Goal: Transaction & Acquisition: Purchase product/service

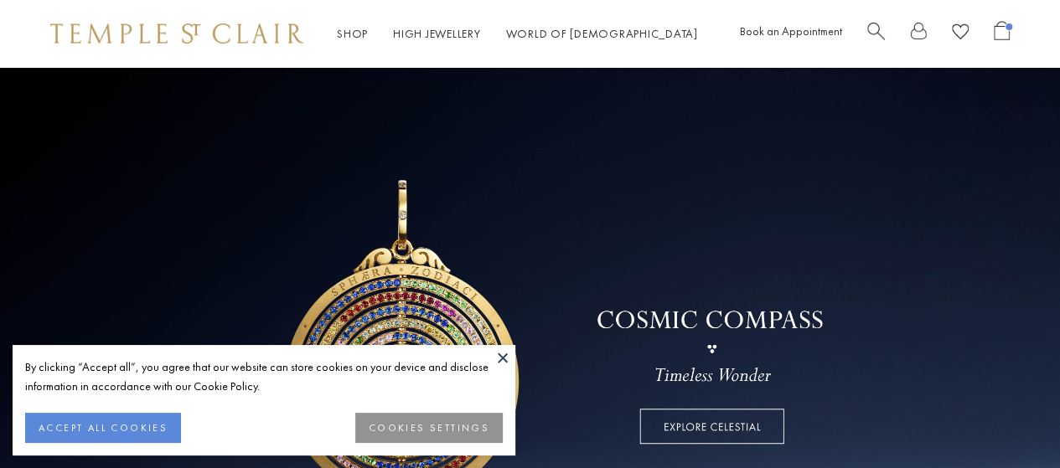
click at [886, 28] on div at bounding box center [938, 34] width 142 height 26
click at [871, 29] on span "Search" at bounding box center [876, 30] width 18 height 18
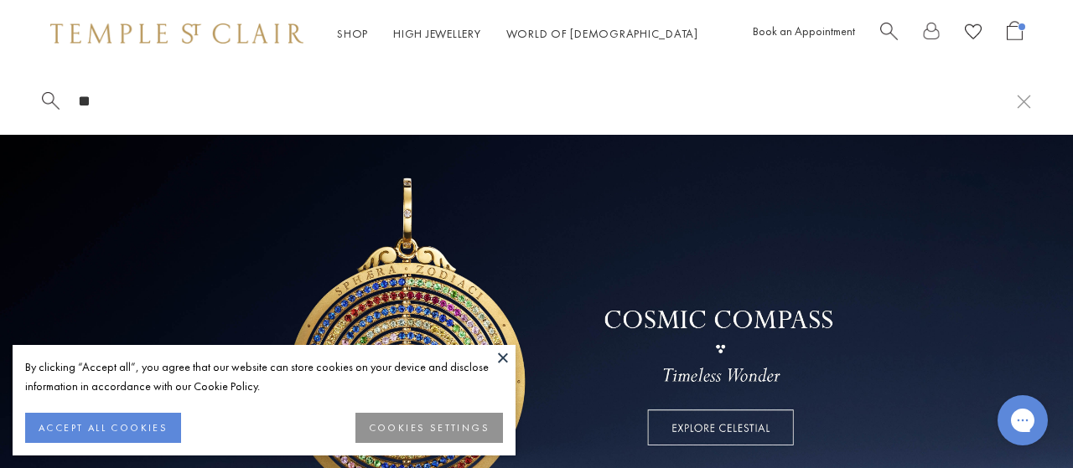
type input "*"
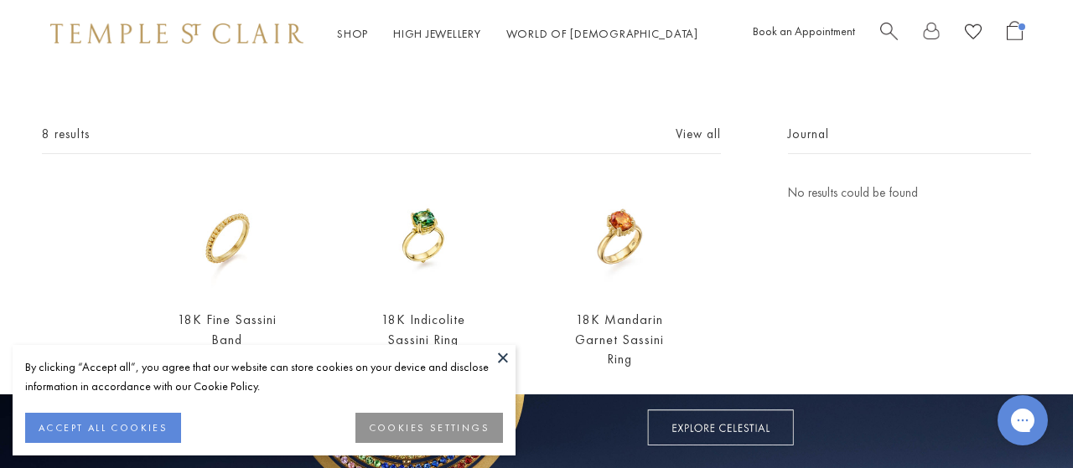
scroll to position [116, 0]
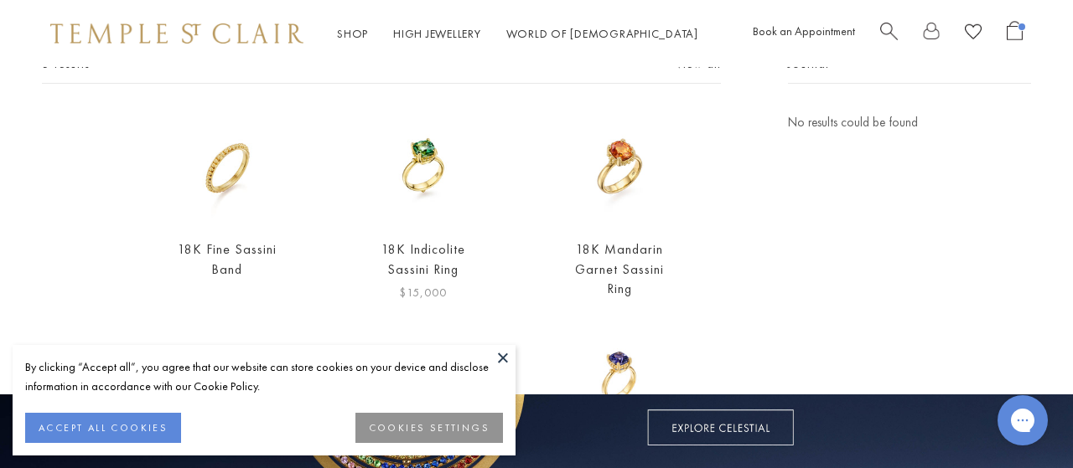
type input "*******"
click at [412, 155] on img at bounding box center [423, 168] width 112 height 112
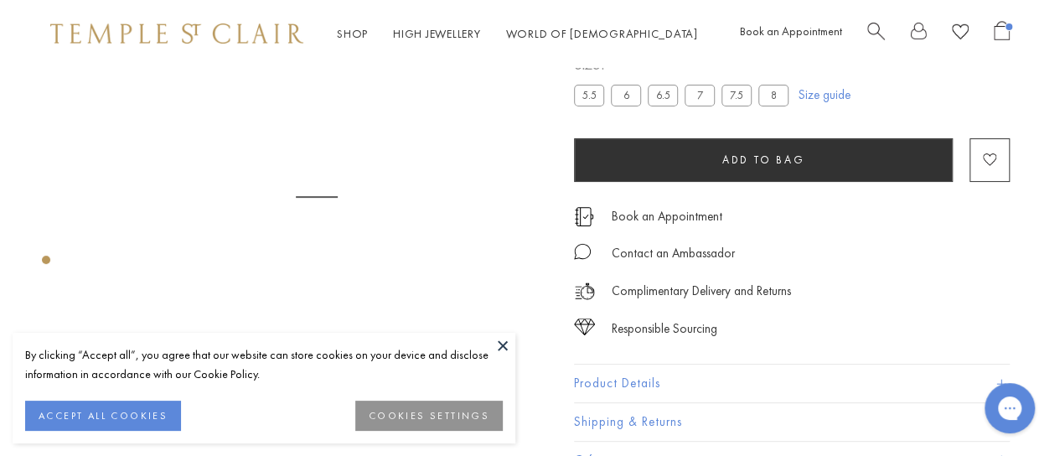
click at [622, 375] on button "Product Details" at bounding box center [792, 384] width 436 height 38
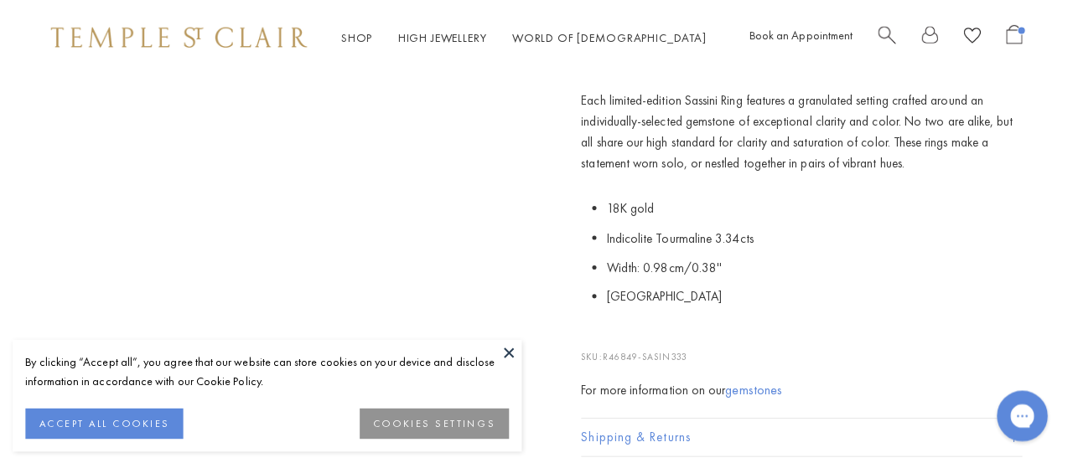
scroll to position [458, 0]
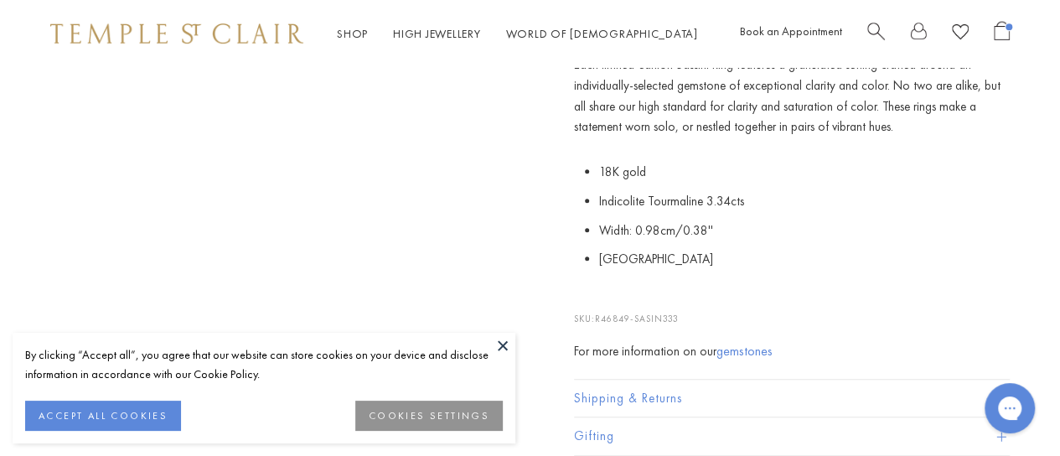
click at [619, 314] on span "R46849-SASIN333" at bounding box center [637, 319] width 84 height 12
copy span "R46849"
click at [669, 313] on span "R46849-SASIN333" at bounding box center [637, 319] width 84 height 12
drag, startPoint x: 686, startPoint y: 318, endPoint x: 596, endPoint y: 319, distance: 89.7
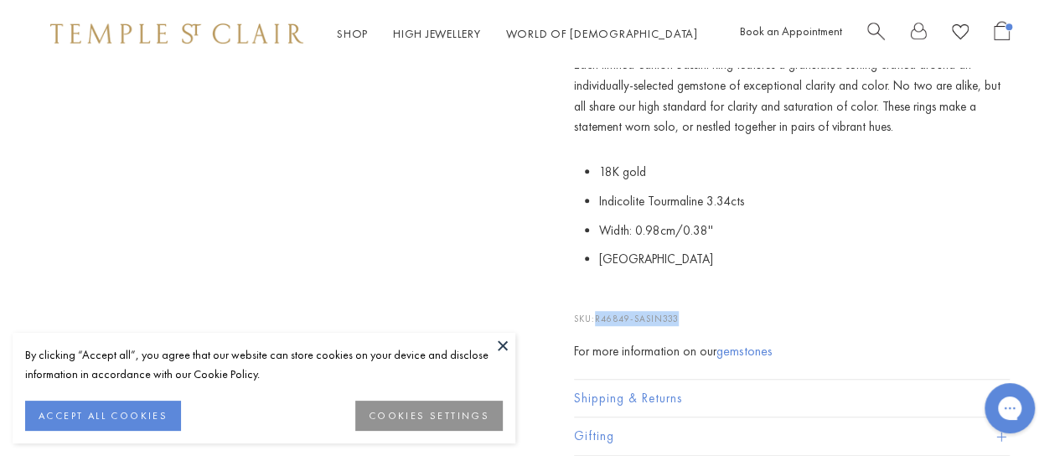
click at [596, 319] on p "SKU: R46849-SASIN333" at bounding box center [792, 310] width 436 height 32
copy p "R46849-SASIN333"
